Goal: Information Seeking & Learning: Learn about a topic

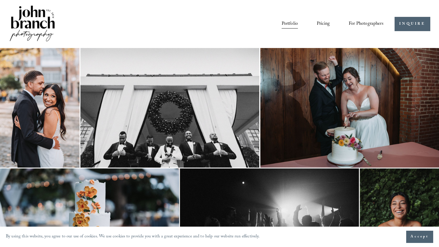
scroll to position [0, 0]
click at [326, 26] on link "Pricing" at bounding box center [323, 24] width 13 height 10
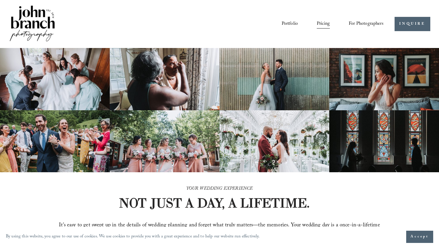
click at [416, 232] on button "Accept" at bounding box center [420, 236] width 27 height 12
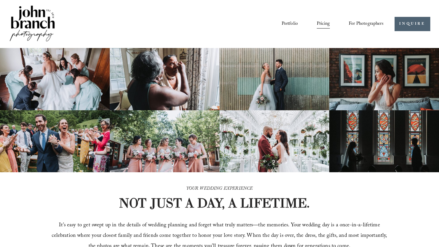
click at [285, 24] on link "Portfolio" at bounding box center [290, 24] width 16 height 10
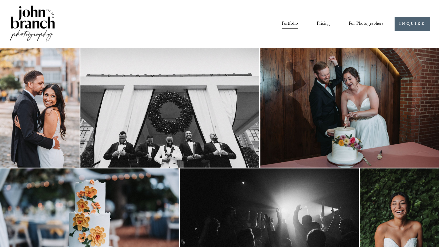
click at [324, 21] on link "Pricing" at bounding box center [323, 24] width 13 height 10
